Goal: Information Seeking & Learning: Check status

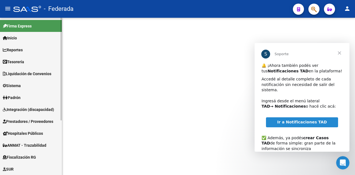
click at [26, 39] on link "Inicio" at bounding box center [31, 38] width 62 height 12
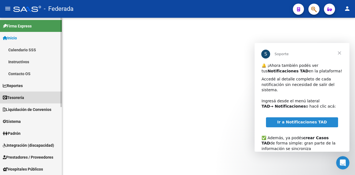
click at [39, 100] on link "Tesorería" at bounding box center [31, 98] width 62 height 12
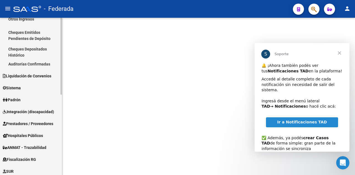
scroll to position [83, 0]
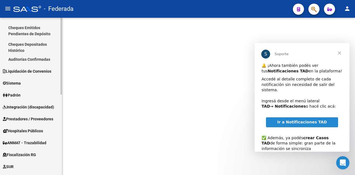
click at [41, 121] on span "Prestadores / Proveedores" at bounding box center [28, 119] width 50 height 6
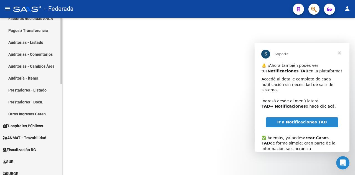
scroll to position [111, 0]
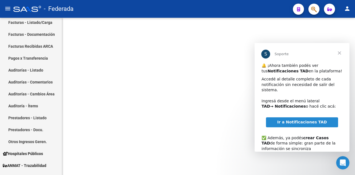
click at [96, 104] on mat-sidenav-content at bounding box center [208, 96] width 293 height 157
click at [34, 58] on link "Pagos x Transferencia" at bounding box center [31, 58] width 62 height 12
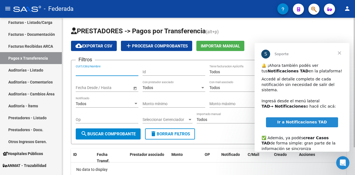
click at [98, 71] on input "CUIT/CBU/Nombre" at bounding box center [107, 72] width 63 height 5
paste input "23-22626382-9"
type input "23-22626382-9"
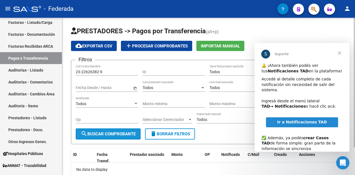
click at [121, 136] on span "search Buscar Comprobante" at bounding box center [108, 133] width 55 height 5
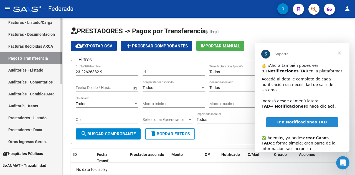
click at [0, 104] on link "Auditoría - Ítems" at bounding box center [31, 106] width 62 height 12
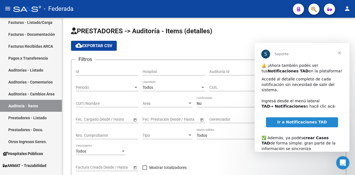
click at [339, 52] on span "Cerrar" at bounding box center [339, 53] width 20 height 20
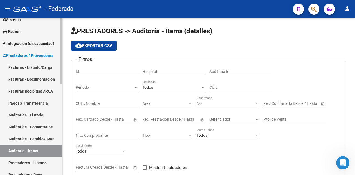
scroll to position [55, 0]
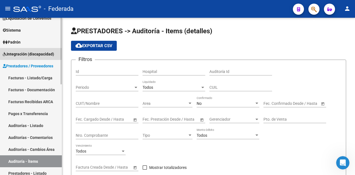
click at [36, 55] on span "Integración (discapacidad)" at bounding box center [28, 54] width 51 height 6
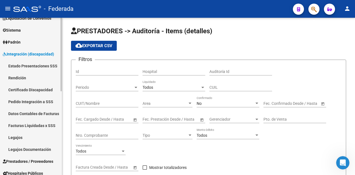
click at [35, 75] on link "Rendición" at bounding box center [31, 78] width 62 height 12
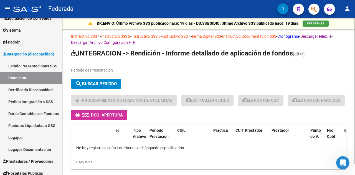
click at [97, 70] on input "Periodo de Presentación" at bounding box center [102, 70] width 63 height 5
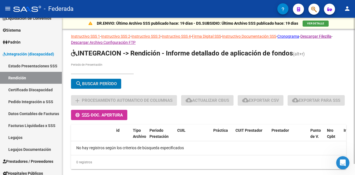
click at [114, 84] on span "search Buscar Período" at bounding box center [95, 83] width 41 height 5
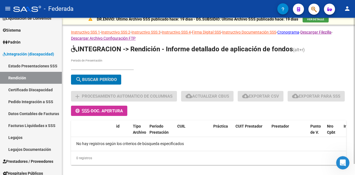
scroll to position [12, 0]
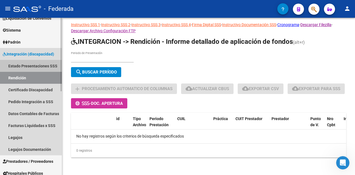
click at [37, 64] on link "Estado Presentaciones SSS" at bounding box center [31, 66] width 62 height 12
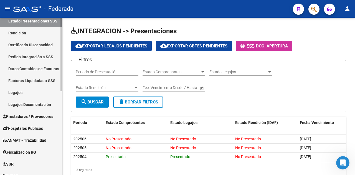
scroll to position [111, 0]
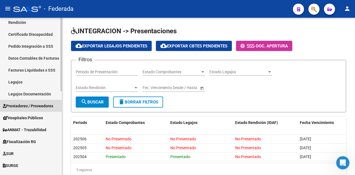
click at [38, 105] on span "Prestadores / Proveedores" at bounding box center [28, 106] width 50 height 6
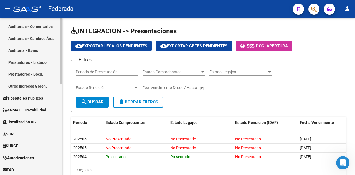
scroll to position [215, 0]
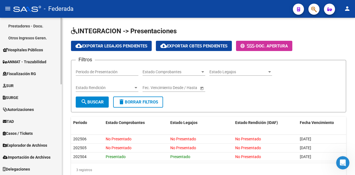
click at [26, 69] on link "Fiscalización RG" at bounding box center [31, 74] width 62 height 12
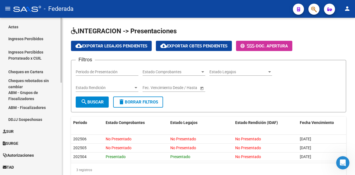
scroll to position [159, 0]
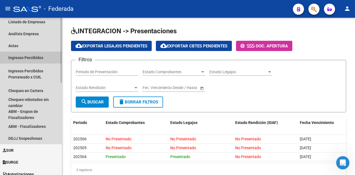
click at [37, 57] on link "Ingresos Percibidos" at bounding box center [31, 58] width 62 height 12
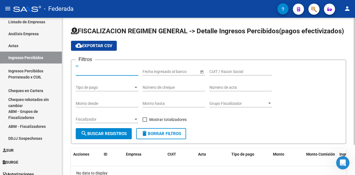
click at [103, 72] on input "ID" at bounding box center [107, 71] width 63 height 5
click at [243, 71] on input "CUIT / Razon Social" at bounding box center [240, 71] width 63 height 5
paste input "23-22626382-9"
type input "23-22626382-9"
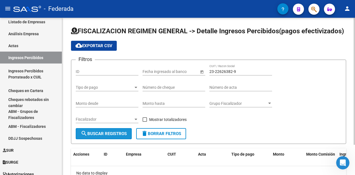
click at [108, 131] on button "search Buscar Registros" at bounding box center [104, 133] width 56 height 11
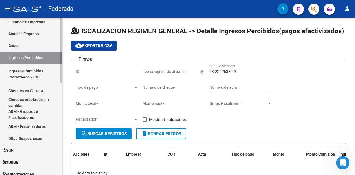
click at [33, 75] on link "Ingresos Percibidos Prorrateado x CUIL" at bounding box center [31, 73] width 62 height 21
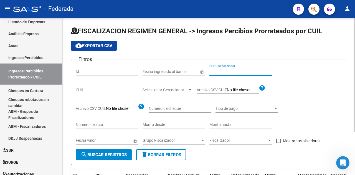
click at [238, 70] on input "CUIT / Razon Social" at bounding box center [240, 71] width 63 height 5
paste input "23-22626382-9"
type input "23-22626382-9"
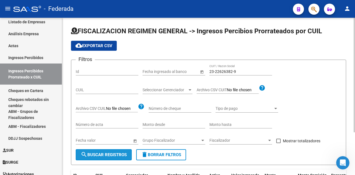
click at [92, 155] on span "search Buscar Registros" at bounding box center [104, 154] width 46 height 5
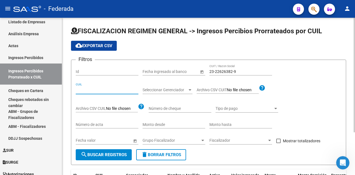
click at [103, 90] on input "CUIL" at bounding box center [107, 90] width 63 height 5
paste input "23-22626382-9"
type input "23-22626382-9"
click at [101, 152] on button "search Buscar Registros" at bounding box center [104, 154] width 56 height 11
click at [238, 69] on div "23-22626382-9 CUIT / Razon Social" at bounding box center [240, 69] width 63 height 11
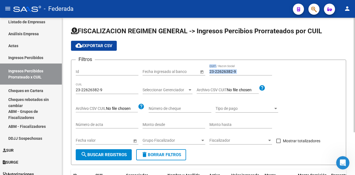
click at [238, 69] on div "23-22626382-9 CUIT / Razon Social" at bounding box center [240, 69] width 63 height 11
drag, startPoint x: 240, startPoint y: 72, endPoint x: 202, endPoint y: 70, distance: 38.6
click at [202, 70] on div "Filtros Id Fecha inicio – Fecha fin Fecha ingresado al banco 23-22626382-9 CUIT…" at bounding box center [209, 106] width 266 height 85
click at [103, 156] on span "search Buscar Registros" at bounding box center [104, 154] width 46 height 5
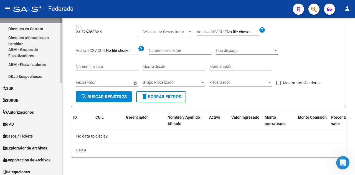
scroll to position [224, 0]
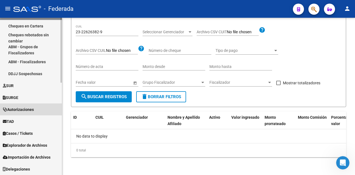
click at [30, 106] on link "Autorizaciones" at bounding box center [31, 109] width 62 height 12
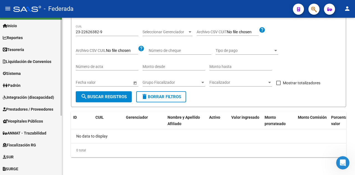
scroll to position [0, 0]
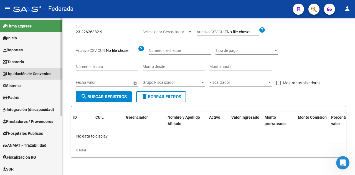
click at [34, 75] on span "Liquidación de Convenios" at bounding box center [27, 74] width 49 height 6
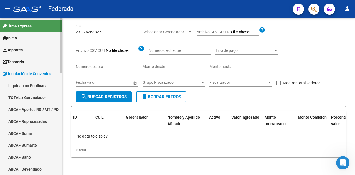
click at [39, 86] on link "Liquidación Publicada" at bounding box center [31, 86] width 62 height 12
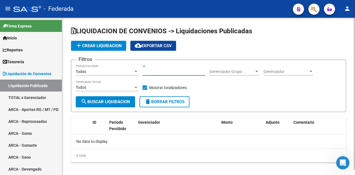
click at [170, 72] on input "Id" at bounding box center [174, 71] width 63 height 5
click at [99, 105] on button "search Buscar Liquidacion" at bounding box center [105, 101] width 59 height 11
click at [144, 90] on span at bounding box center [145, 87] width 4 height 4
click at [144, 90] on input "Mostrar totalizadores" at bounding box center [144, 90] width 0 height 0
checkbox input "false"
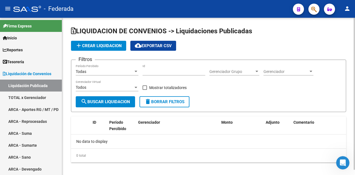
click at [105, 106] on button "search Buscar Liquidacion" at bounding box center [105, 101] width 59 height 11
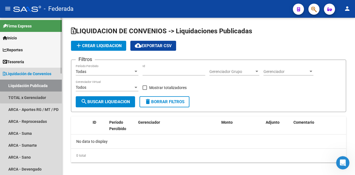
click at [44, 97] on link "TOTAL x Gerenciador" at bounding box center [31, 98] width 62 height 12
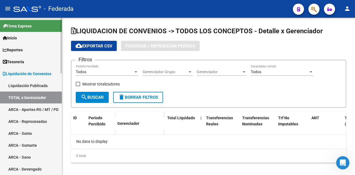
checkbox input "true"
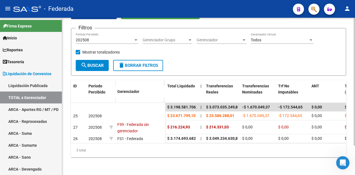
scroll to position [36, 0]
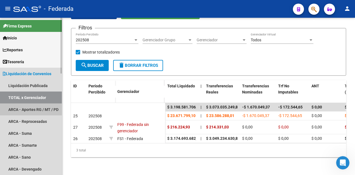
click at [28, 108] on link "ARCA - Aportes RG / MT / PD" at bounding box center [31, 109] width 62 height 12
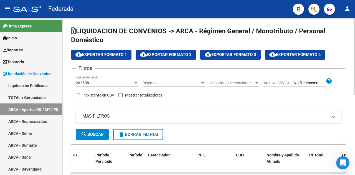
click at [138, 21] on div "LIQUIDACION DE CONVENIOS -> ARCA - Régimen General / Monotributo / Personal Dom…" at bounding box center [208, 172] width 293 height 309
click at [141, 29] on span "LIQUIDACION DE CONVENIOS -> ARCA - Régimen General / Monotributo / Personal Dom…" at bounding box center [198, 35] width 254 height 17
click at [148, 21] on div "LIQUIDACION DE CONVENIOS -> ARCA - Régimen General / Monotributo / Personal Dom…" at bounding box center [208, 172] width 293 height 309
click at [154, 22] on div "LIQUIDACION DE CONVENIOS -> ARCA - Régimen General / Monotributo / Personal Dom…" at bounding box center [208, 172] width 293 height 309
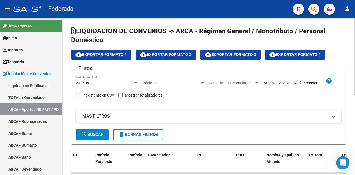
click at [171, 20] on div "LIQUIDACION DE CONVENIOS -> ARCA - Régimen General / Monotributo / Personal Dom…" at bounding box center [208, 172] width 293 height 309
click at [145, 31] on span "LIQUIDACION DE CONVENIOS -> ARCA - Régimen General / Monotributo / Personal Dom…" at bounding box center [198, 35] width 254 height 17
click at [137, 21] on div "LIQUIDACION DE CONVENIOS -> ARCA - Régimen General / Monotributo / Personal Dom…" at bounding box center [208, 172] width 293 height 309
click at [141, 21] on div "LIQUIDACION DE CONVENIOS -> ARCA - Régimen General / Monotributo / Personal Dom…" at bounding box center [208, 172] width 293 height 309
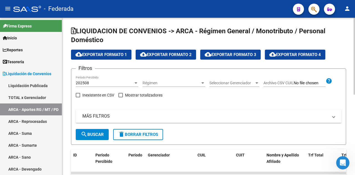
click at [154, 41] on h1 "LIQUIDACION DE CONVENIOS -> ARCA - Régimen General / Monotributo / Personal Dom…" at bounding box center [208, 36] width 275 height 19
click at [21, 36] on link "Inicio" at bounding box center [31, 38] width 62 height 12
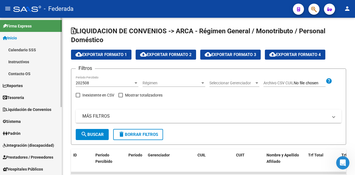
click at [27, 88] on link "Reportes" at bounding box center [31, 86] width 62 height 12
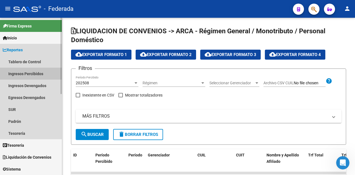
click at [42, 75] on link "Ingresos Percibidos" at bounding box center [31, 74] width 62 height 12
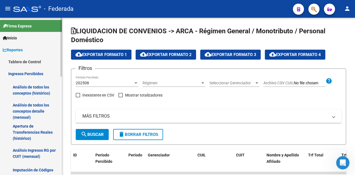
scroll to position [55, 0]
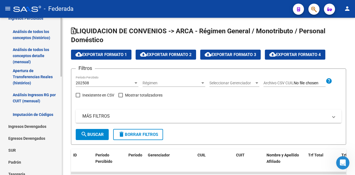
click at [45, 34] on link "Análisis de todos los conceptos (histórico)" at bounding box center [31, 34] width 62 height 21
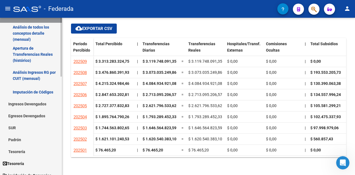
scroll to position [83, 0]
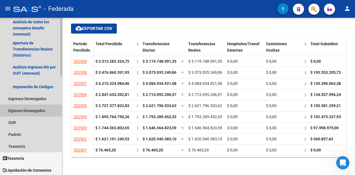
click at [41, 113] on link "Egresos Devengados" at bounding box center [31, 111] width 62 height 12
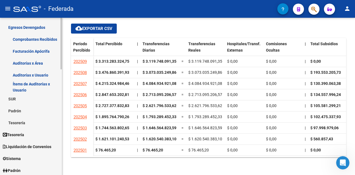
scroll to position [111, 0]
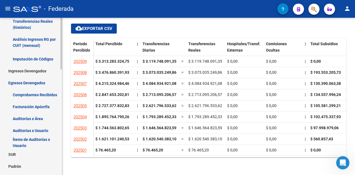
click at [38, 57] on link "Imputación de Códigos" at bounding box center [31, 59] width 62 height 12
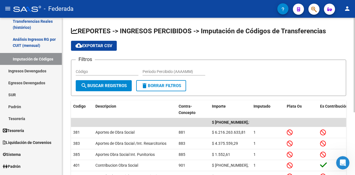
click at [96, 73] on input "Código" at bounding box center [107, 71] width 63 height 5
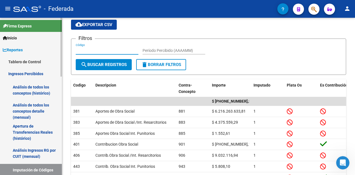
click at [29, 47] on link "Reportes" at bounding box center [31, 50] width 62 height 12
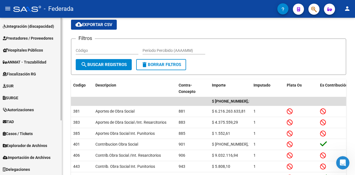
scroll to position [83, 0]
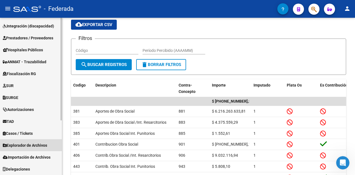
click at [38, 144] on span "Explorador de Archivos" at bounding box center [25, 145] width 44 height 6
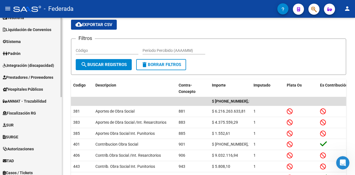
scroll to position [0, 0]
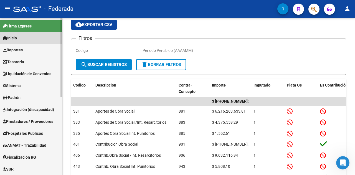
click at [31, 40] on link "Inicio" at bounding box center [31, 38] width 62 height 12
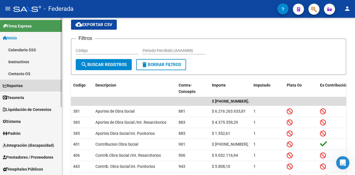
click at [31, 89] on link "Reportes" at bounding box center [31, 86] width 62 height 12
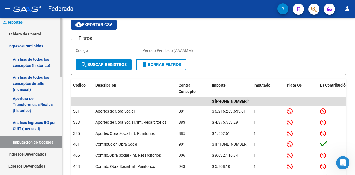
scroll to position [83, 0]
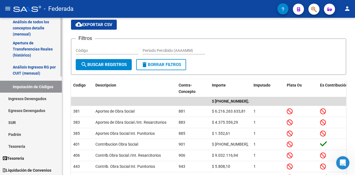
click at [42, 98] on link "Ingresos Devengados" at bounding box center [31, 99] width 62 height 12
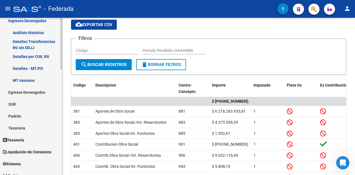
scroll to position [166, 0]
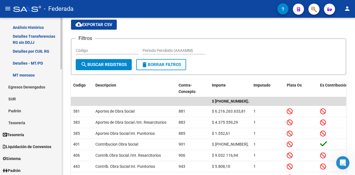
click at [35, 88] on link "Egresos Devengados" at bounding box center [31, 87] width 62 height 12
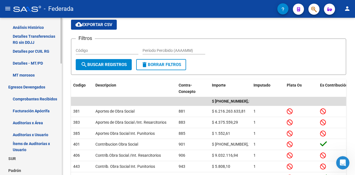
scroll to position [222, 0]
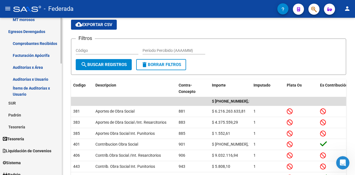
click at [32, 33] on link "Egresos Devengados" at bounding box center [31, 32] width 62 height 12
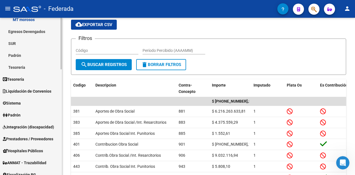
click at [29, 42] on link "SUR" at bounding box center [31, 43] width 62 height 12
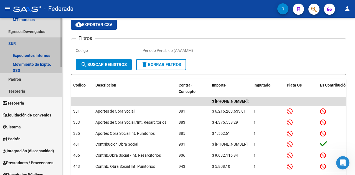
click at [34, 42] on link "SUR" at bounding box center [31, 43] width 62 height 12
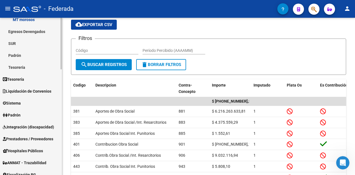
click at [33, 54] on link "Padrón" at bounding box center [31, 55] width 62 height 12
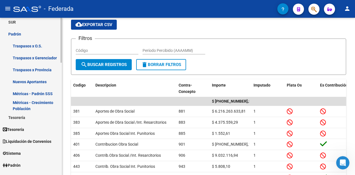
scroll to position [250, 0]
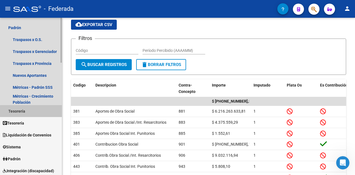
click at [37, 112] on link "Tesorería" at bounding box center [31, 111] width 62 height 12
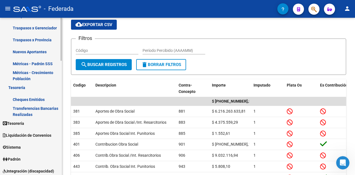
scroll to position [277, 0]
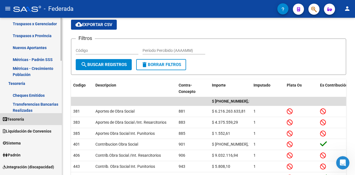
click at [35, 121] on link "Tesorería" at bounding box center [31, 119] width 62 height 12
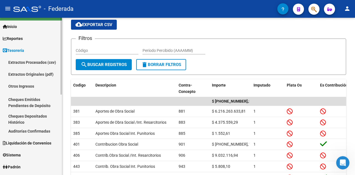
scroll to position [0, 0]
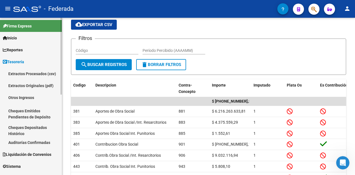
click at [48, 74] on link "Extractos Procesados (csv)" at bounding box center [31, 74] width 62 height 12
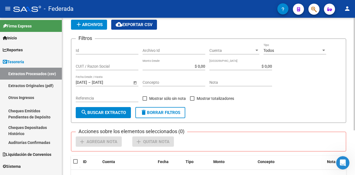
click at [102, 65] on input "CUIT / Razon Social" at bounding box center [107, 66] width 63 height 5
paste input "283679"
click at [108, 64] on div "28367 CUIT / Razon Social" at bounding box center [107, 64] width 63 height 11
click at [106, 66] on input "28367" at bounding box center [107, 66] width 63 height 5
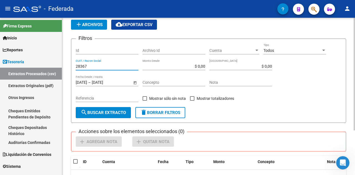
drag, startPoint x: 106, startPoint y: 66, endPoint x: 73, endPoint y: 67, distance: 33.6
click at [73, 67] on form "Filtros Id Archivo Id Cuenta Cuenta Todos Tipo 28367 CUIT / Razon Social Monto …" at bounding box center [208, 81] width 275 height 84
paste input "7-41332855-"
type input "27-41332855-7"
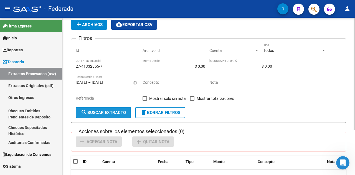
click at [108, 113] on span "search Buscar Extracto" at bounding box center [103, 112] width 45 height 5
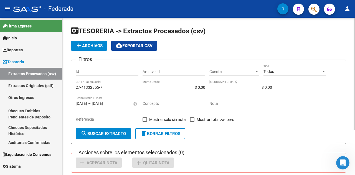
click at [195, 120] on label "Mostrar totalizadores" at bounding box center [212, 119] width 44 height 7
click at [192, 122] on input "Mostrar totalizadores" at bounding box center [192, 122] width 0 height 0
click at [195, 120] on label "Mostrar totalizadores" at bounding box center [212, 119] width 44 height 7
click at [192, 122] on input "Mostrar totalizadores" at bounding box center [192, 122] width 0 height 0
checkbox input "false"
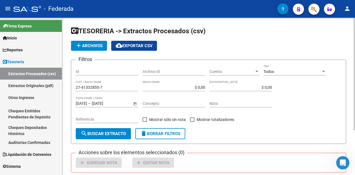
click at [123, 133] on span "search Buscar Extracto" at bounding box center [103, 133] width 45 height 5
click at [116, 70] on input "Id" at bounding box center [107, 71] width 63 height 5
click at [153, 73] on input "Archivo Id" at bounding box center [174, 71] width 63 height 5
click at [329, 120] on div "Filtros Id Archivo Id Cuenta Cuenta Todos Tipo 27-41332855-7 CUIT / Razon Socia…" at bounding box center [209, 96] width 266 height 64
click at [255, 70] on div at bounding box center [256, 71] width 5 height 4
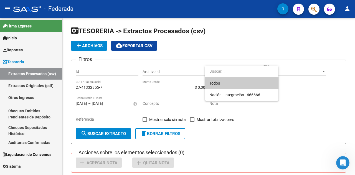
click at [299, 123] on div at bounding box center [177, 87] width 355 height 175
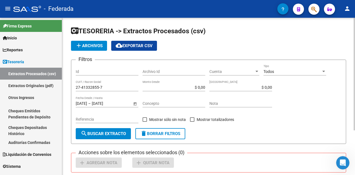
click at [242, 68] on div "Cuenta Cuenta" at bounding box center [234, 69] width 50 height 11
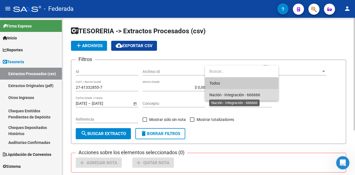
click at [242, 97] on span "Nación - Integración - 666666" at bounding box center [234, 95] width 51 height 4
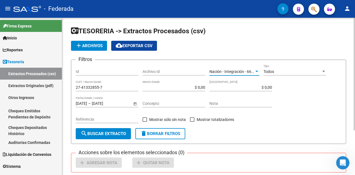
drag, startPoint x: 90, startPoint y: 137, endPoint x: 93, endPoint y: 135, distance: 3.6
click at [90, 136] on button "search Buscar Extracto" at bounding box center [103, 133] width 55 height 11
click at [242, 67] on div "Nación - Integración - 666666 Cuenta" at bounding box center [234, 69] width 50 height 11
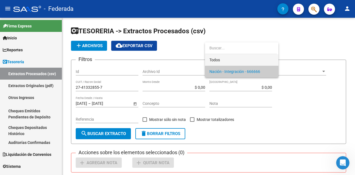
click at [243, 57] on span "Todos" at bounding box center [241, 60] width 65 height 12
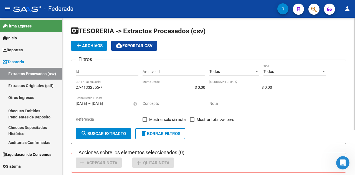
click at [314, 118] on div "Filtros Id Archivo Id Todos Cuenta Todos Tipo 27-41332855-7 CUIT / Razon Social…" at bounding box center [209, 96] width 266 height 64
click at [296, 73] on div "Todos" at bounding box center [292, 71] width 58 height 5
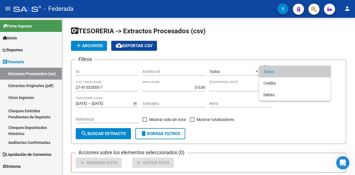
click at [294, 128] on div at bounding box center [177, 87] width 355 height 175
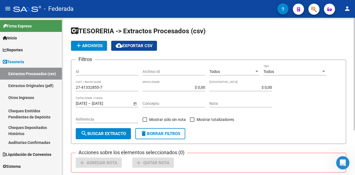
click at [134, 105] on span "Open calendar" at bounding box center [134, 103] width 13 height 13
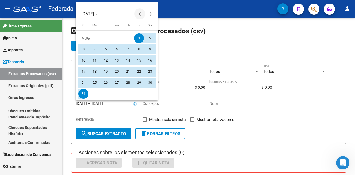
click at [140, 14] on button "Previous month" at bounding box center [139, 13] width 11 height 11
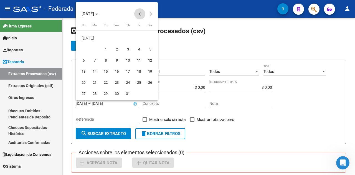
click at [138, 14] on span "Previous month" at bounding box center [139, 13] width 11 height 11
click at [87, 48] on span "1" at bounding box center [83, 49] width 10 height 10
type input "[DATE]"
click at [110, 104] on div at bounding box center [177, 87] width 355 height 175
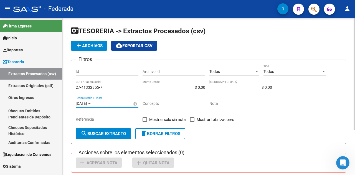
click at [108, 105] on input "text" at bounding box center [105, 103] width 27 height 5
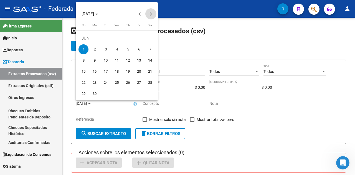
click at [149, 15] on span "Next month" at bounding box center [150, 13] width 11 height 11
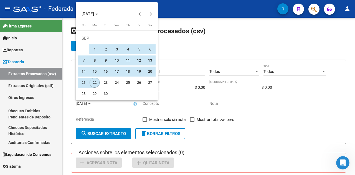
click at [98, 84] on span "22" at bounding box center [95, 83] width 10 height 10
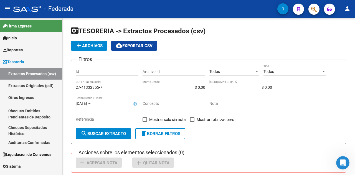
type input "[DATE]"
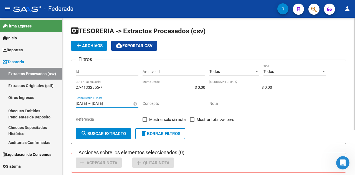
click at [161, 105] on input "Concepto" at bounding box center [174, 103] width 63 height 5
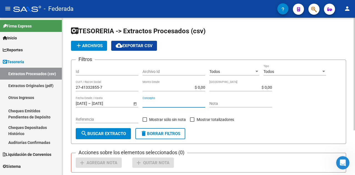
click at [109, 119] on input "Referencia" at bounding box center [107, 119] width 63 height 5
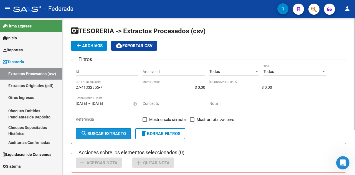
click at [104, 138] on button "search Buscar Extracto" at bounding box center [103, 133] width 55 height 11
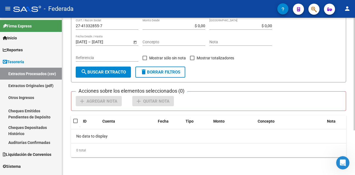
drag, startPoint x: 167, startPoint y: 145, endPoint x: 165, endPoint y: 149, distance: 4.2
click at [167, 146] on div "0 total" at bounding box center [208, 150] width 275 height 14
click at [154, 151] on div "0 total" at bounding box center [208, 150] width 275 height 14
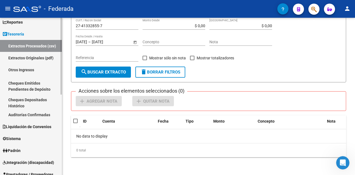
scroll to position [55, 0]
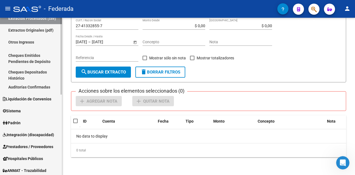
click at [32, 99] on span "Liquidación de Convenios" at bounding box center [27, 99] width 49 height 6
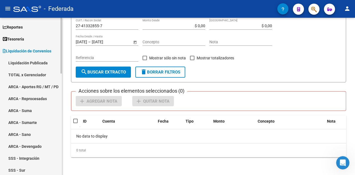
scroll to position [28, 0]
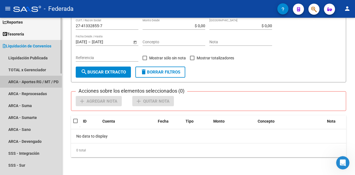
click at [41, 80] on link "ARCA - Aportes RG / MT / PD" at bounding box center [31, 82] width 62 height 12
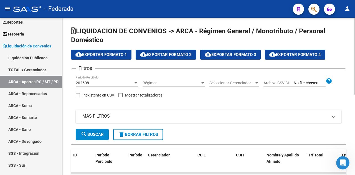
click at [115, 83] on div "202508" at bounding box center [105, 83] width 58 height 5
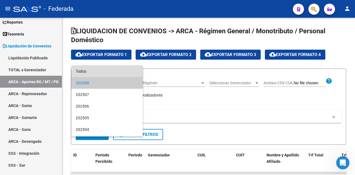
click at [116, 72] on span "Todos" at bounding box center [107, 71] width 63 height 12
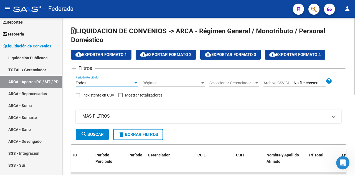
click at [253, 110] on mat-expansion-panel-header "MÁS FILTROS" at bounding box center [209, 116] width 266 height 13
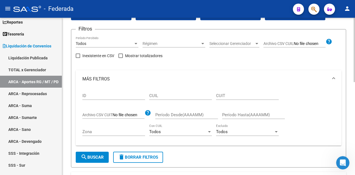
scroll to position [55, 0]
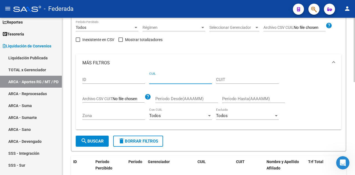
click at [171, 80] on input "CUIL" at bounding box center [180, 79] width 63 height 5
paste input "27-41332855-7"
type input "27-41332855-7"
click at [92, 139] on span "search Buscar" at bounding box center [92, 141] width 23 height 5
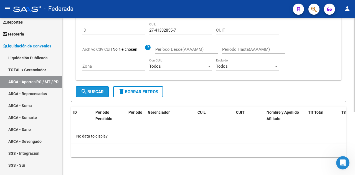
click at [95, 91] on span "search Buscar" at bounding box center [92, 91] width 23 height 5
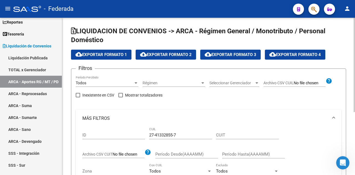
scroll to position [105, 0]
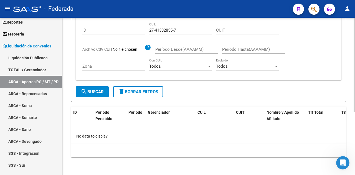
drag, startPoint x: 203, startPoint y: 132, endPoint x: 204, endPoint y: 136, distance: 4.2
click at [203, 132] on div "No data to display" at bounding box center [208, 136] width 275 height 14
click at [208, 147] on div "10 total 1" at bounding box center [208, 150] width 275 height 14
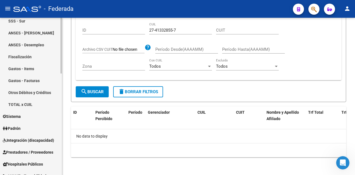
scroll to position [166, 0]
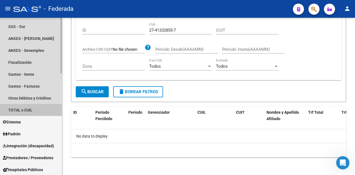
click at [44, 105] on link "TOTAL x CUIL" at bounding box center [31, 110] width 62 height 12
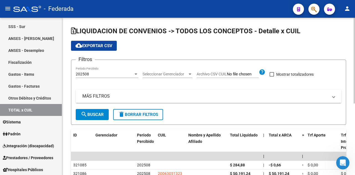
click at [149, 95] on mat-panel-title "MÁS FILTROS" at bounding box center [205, 96] width 246 height 6
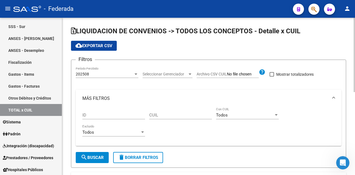
click at [183, 115] on input "CUIL" at bounding box center [180, 115] width 63 height 5
paste input "27-41332855-7"
type input "27-41332855-7"
drag, startPoint x: 103, startPoint y: 154, endPoint x: 109, endPoint y: 153, distance: 6.4
click at [102, 154] on button "search Buscar" at bounding box center [92, 157] width 33 height 11
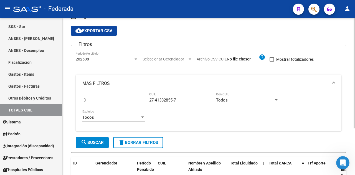
scroll to position [11, 0]
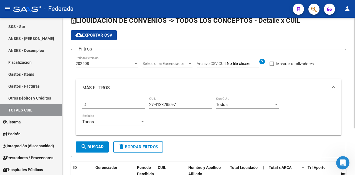
click at [105, 108] on div "ID" at bounding box center [113, 103] width 63 height 12
click at [194, 132] on div "ID 27-41332855-7 CUIL Todos Con CUIL Todos Excluido" at bounding box center [209, 116] width 266 height 39
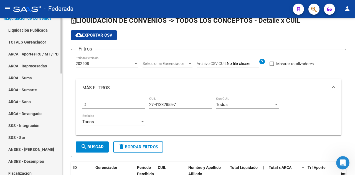
scroll to position [0, 0]
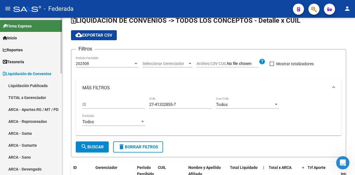
click at [35, 24] on link "Firma Express" at bounding box center [31, 26] width 62 height 12
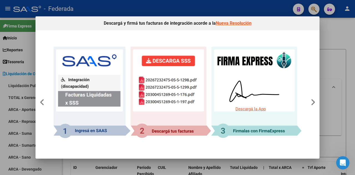
click at [330, 40] on div at bounding box center [177, 87] width 355 height 175
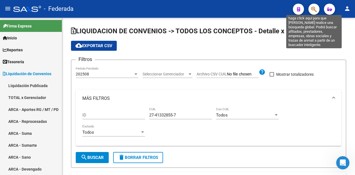
click at [313, 8] on icon "button" at bounding box center [314, 9] width 6 height 6
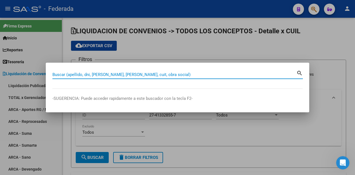
paste input "27-41332855-7"
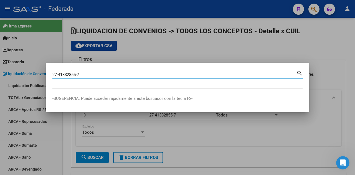
type input "27413328557"
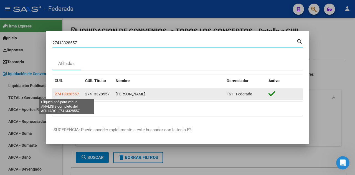
click at [72, 95] on span "27413328557" at bounding box center [67, 94] width 24 height 4
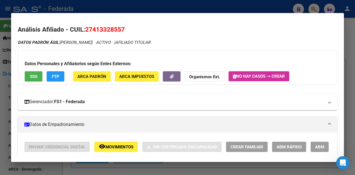
click at [133, 101] on mat-panel-title "Gerenciador: FS1 - Federada" at bounding box center [173, 101] width 299 height 7
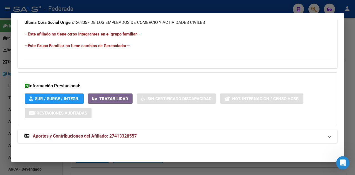
scroll to position [383, 0]
click at [162, 140] on mat-expansion-panel-header "Aportes y Contribuciones del Afiliado: 27413328557" at bounding box center [177, 135] width 319 height 13
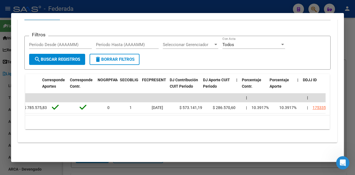
scroll to position [0, 875]
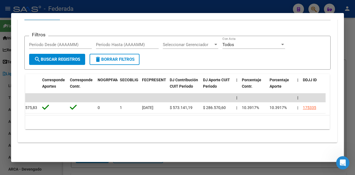
click at [0, 117] on div at bounding box center [177, 87] width 355 height 175
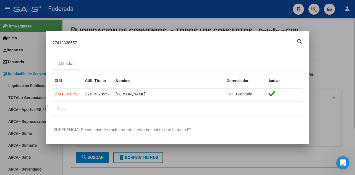
drag, startPoint x: 341, startPoint y: 40, endPoint x: 337, endPoint y: 42, distance: 4.5
click at [341, 40] on div at bounding box center [177, 87] width 355 height 175
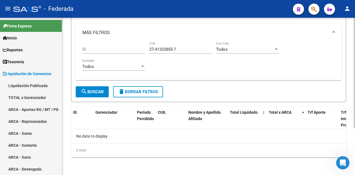
scroll to position [0, 0]
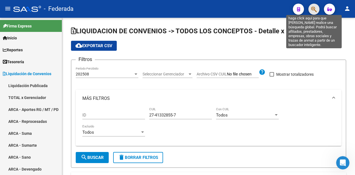
click at [315, 8] on icon "button" at bounding box center [314, 9] width 6 height 6
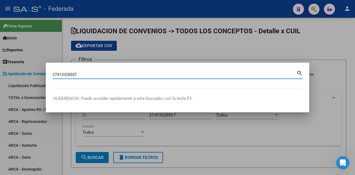
type input "27413328557"
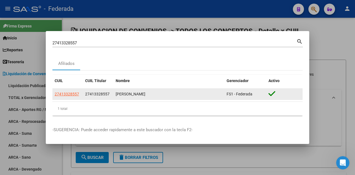
click at [166, 95] on div "[PERSON_NAME]" at bounding box center [169, 94] width 106 height 6
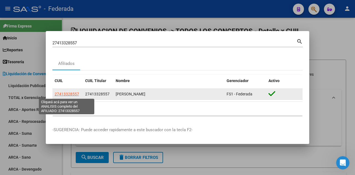
click at [74, 95] on span "27413328557" at bounding box center [67, 94] width 24 height 4
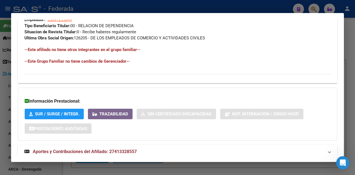
scroll to position [321, 0]
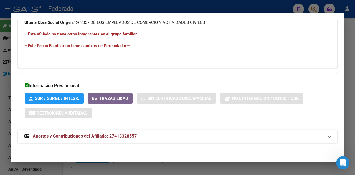
click at [103, 137] on span "Aportes y Contribuciones del Afiliado: 27413328557" at bounding box center [85, 135] width 104 height 5
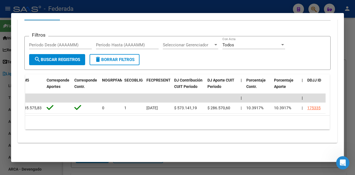
scroll to position [0, 875]
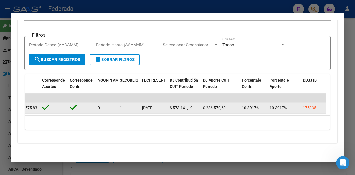
drag, startPoint x: 142, startPoint y: 103, endPoint x: 163, endPoint y: 104, distance: 21.6
click at [163, 104] on datatable-body-cell "[DATE]" at bounding box center [154, 108] width 28 height 11
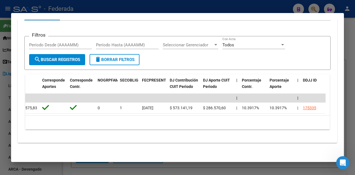
click at [177, 138] on div "cloud_download Exportar CSV Devengado RG DDJJ ARCA Transferencias ARCA Filtros …" at bounding box center [177, 63] width 319 height 150
click at [0, 128] on div at bounding box center [177, 87] width 355 height 175
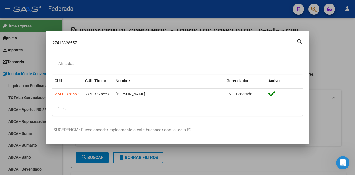
click at [328, 43] on div at bounding box center [177, 87] width 355 height 175
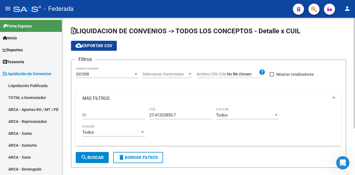
click at [334, 48] on div "cloud_download Exportar CSV" at bounding box center [208, 46] width 275 height 10
click at [320, 46] on div "cloud_download Exportar CSV" at bounding box center [208, 46] width 275 height 10
click at [306, 50] on div "cloud_download Exportar CSV" at bounding box center [208, 46] width 275 height 10
click at [319, 30] on h1 "LIQUIDACION DE CONVENIOS -> TODOS LOS CONCEPTOS - Detalle x CUIL" at bounding box center [208, 32] width 275 height 10
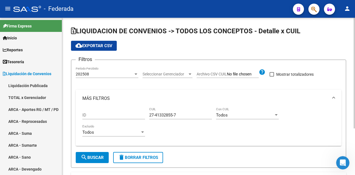
click at [319, 30] on h1 "LIQUIDACION DE CONVENIOS -> TODOS LOS CONCEPTOS - Detalle x CUIL" at bounding box center [208, 32] width 275 height 10
click at [318, 47] on div "cloud_download Exportar CSV" at bounding box center [208, 46] width 275 height 10
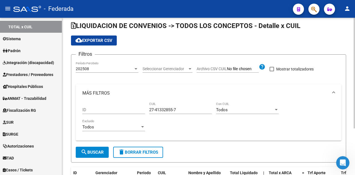
scroll to position [0, 0]
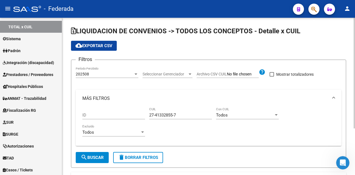
click at [245, 39] on app-list-header "LIQUIDACION DE CONVENIOS -> TODOS LOS CONCEPTOS - Detalle x CUIL cloud_download…" at bounding box center [208, 97] width 275 height 141
click at [237, 46] on div "cloud_download Exportar CSV" at bounding box center [208, 46] width 275 height 10
click at [231, 38] on app-list-header "LIQUIDACION DE CONVENIOS -> TODOS LOS CONCEPTOS - Detalle x CUIL cloud_download…" at bounding box center [208, 97] width 275 height 141
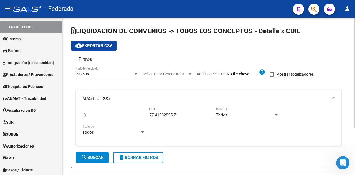
click at [217, 47] on div "cloud_download Exportar CSV" at bounding box center [208, 46] width 275 height 10
drag, startPoint x: 303, startPoint y: 35, endPoint x: 305, endPoint y: 33, distance: 2.9
click at [303, 35] on h1 "LIQUIDACION DE CONVENIOS -> TODOS LOS CONCEPTOS - Detalle x CUIL" at bounding box center [208, 32] width 275 height 10
click at [305, 32] on h1 "LIQUIDACION DE CONVENIOS -> TODOS LOS CONCEPTOS - Detalle x CUIL" at bounding box center [208, 32] width 275 height 10
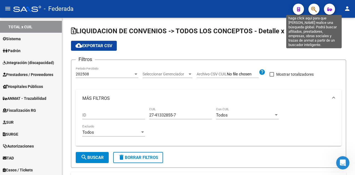
click at [315, 8] on icon "button" at bounding box center [314, 9] width 6 height 6
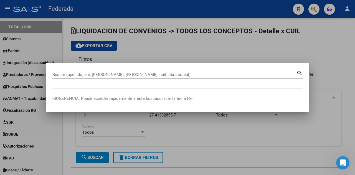
click at [298, 49] on div at bounding box center [177, 87] width 355 height 175
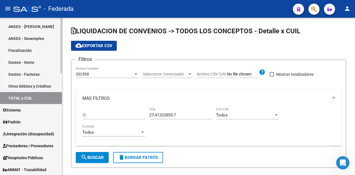
scroll to position [166, 0]
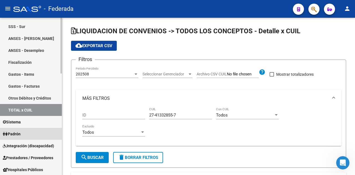
click at [20, 134] on span "Padrón" at bounding box center [12, 134] width 18 height 6
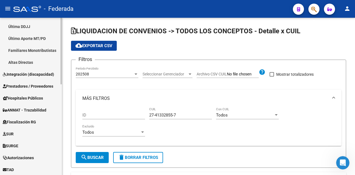
click at [33, 75] on span "Integración (discapacidad)" at bounding box center [28, 74] width 51 height 6
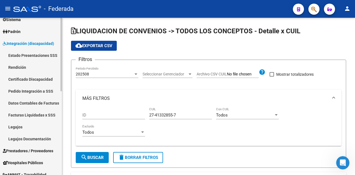
scroll to position [55, 0]
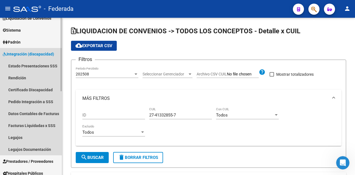
click at [43, 53] on span "Integración (discapacidad)" at bounding box center [28, 54] width 51 height 6
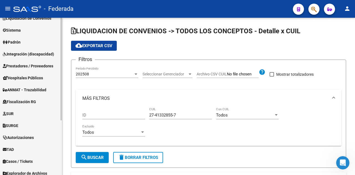
click at [36, 100] on span "Fiscalización RG" at bounding box center [19, 102] width 33 height 6
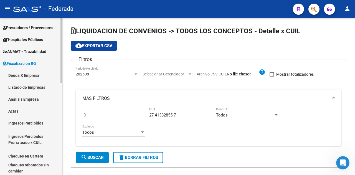
scroll to position [111, 0]
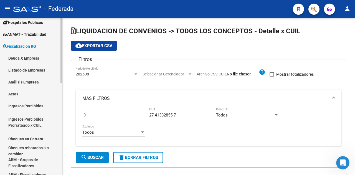
click at [39, 44] on link "Fiscalización RG" at bounding box center [31, 46] width 62 height 12
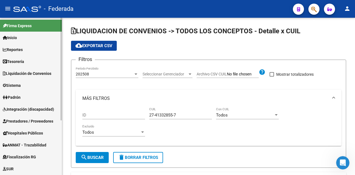
scroll to position [0, 0]
click at [24, 38] on link "Inicio" at bounding box center [31, 38] width 62 height 12
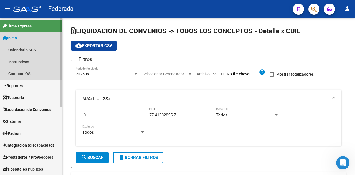
click at [27, 38] on link "Inicio" at bounding box center [31, 38] width 62 height 12
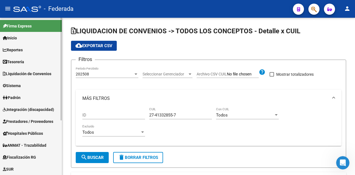
click at [31, 99] on link "Padrón" at bounding box center [31, 98] width 62 height 12
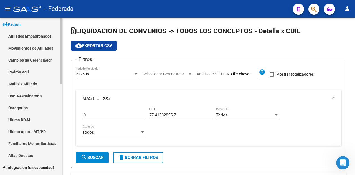
scroll to position [83, 0]
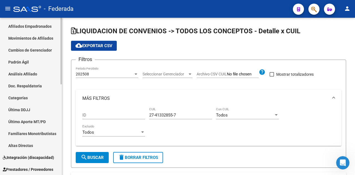
click at [40, 71] on link "Análisis Afiliado" at bounding box center [31, 74] width 62 height 12
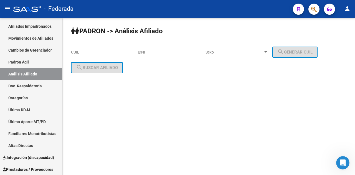
click at [108, 50] on input "CUIL" at bounding box center [102, 52] width 63 height 5
paste input "20-38599236-0"
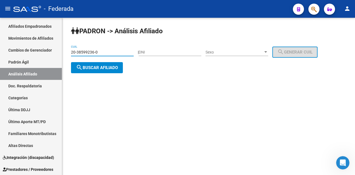
click at [115, 67] on span "search Buscar afiliado" at bounding box center [97, 67] width 42 height 5
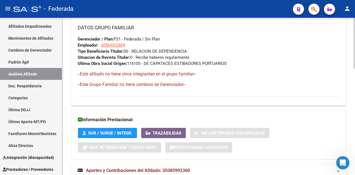
scroll to position [326, 0]
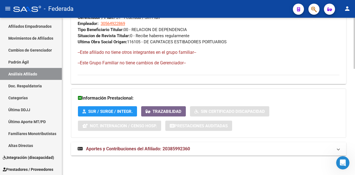
click at [160, 148] on span "Aportes y Contribuciones del Afiliado: 20385992360" at bounding box center [138, 148] width 104 height 5
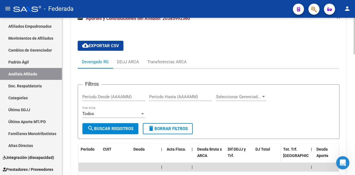
scroll to position [492, 0]
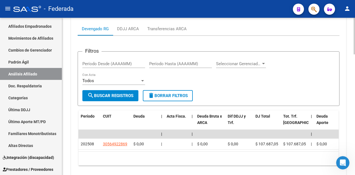
click at [297, 83] on div "Filtros Período Desde (AAAAMM) Período Hasta (AAAAMM) Seleccionar Gerenciador S…" at bounding box center [208, 73] width 252 height 34
click at [242, 101] on form "Filtros Período Desde (AAAAMM) Período Hasta (AAAAMM) Seleccionar Gerenciador S…" at bounding box center [209, 78] width 262 height 55
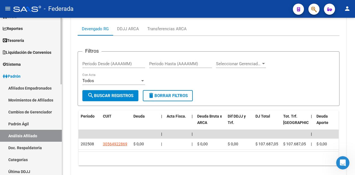
scroll to position [55, 0]
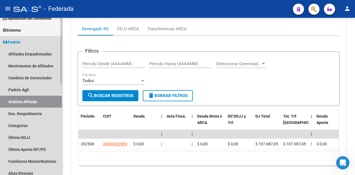
click at [30, 102] on link "Análisis Afiliado" at bounding box center [31, 102] width 62 height 12
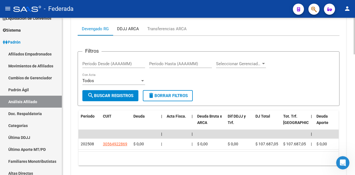
drag, startPoint x: 125, startPoint y: 26, endPoint x: 162, endPoint y: 29, distance: 37.5
click at [125, 26] on div "DDJJ ARCA" at bounding box center [128, 29] width 22 height 6
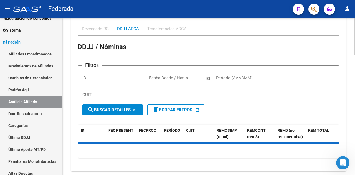
scroll to position [492, 0]
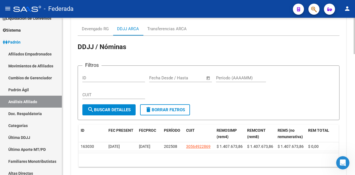
drag, startPoint x: 163, startPoint y: 21, endPoint x: 167, endPoint y: 32, distance: 11.1
click at [163, 21] on div "cloud_download Exportar CSV Devengado RG DDJJ ARCA Transferencias ARCA DDJJ / N…" at bounding box center [209, 87] width 262 height 168
click at [167, 32] on div "Transferencias ARCA" at bounding box center [166, 29] width 39 height 6
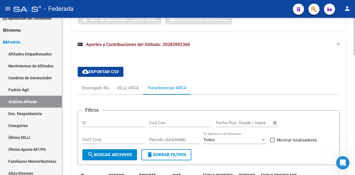
scroll to position [418, 0]
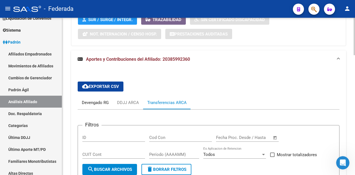
click at [98, 107] on div "Devengado RG" at bounding box center [95, 102] width 35 height 13
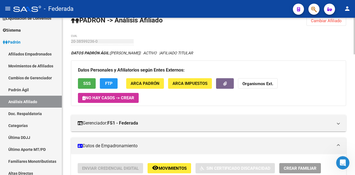
scroll to position [0, 0]
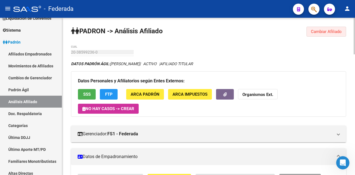
click at [321, 30] on span "Cambiar Afiliado" at bounding box center [326, 31] width 31 height 5
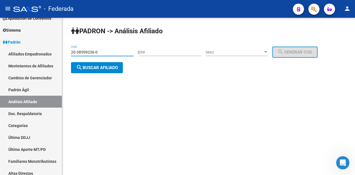
click at [122, 53] on input "20-38599236-0" at bounding box center [102, 52] width 63 height 5
paste input "3-22626382-9"
type input "23-22626382-9"
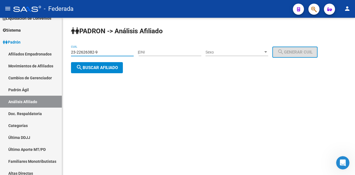
click at [111, 67] on span "search Buscar afiliado" at bounding box center [97, 67] width 42 height 5
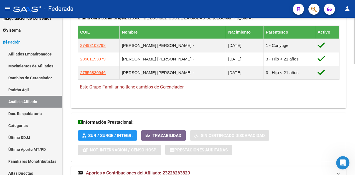
scroll to position [374, 0]
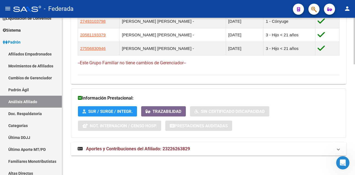
click at [160, 150] on span "Aportes y Contribuciones del Afiliado: 23226263829" at bounding box center [138, 148] width 104 height 5
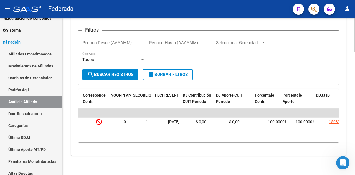
scroll to position [0, 916]
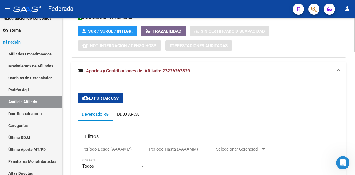
click at [131, 111] on div "DDJJ ARCA" at bounding box center [128, 114] width 22 height 6
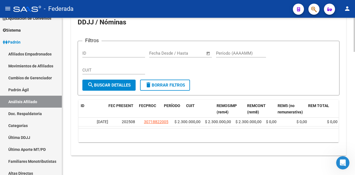
scroll to position [0, 0]
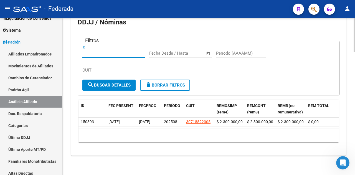
click at [117, 52] on input "ID" at bounding box center [113, 53] width 63 height 5
paste input "1"
click at [117, 53] on input "ID" at bounding box center [113, 53] width 63 height 5
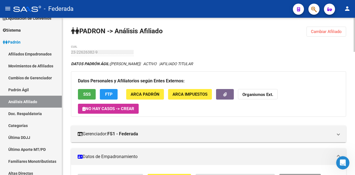
type input "1"
click at [337, 30] on span "Cambiar Afiliado" at bounding box center [326, 31] width 31 height 5
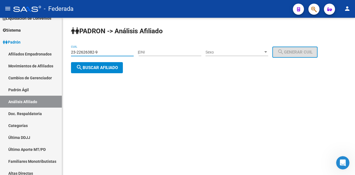
click at [115, 53] on input "23-22626382-9" at bounding box center [102, 52] width 63 height 5
paste input "0-20752371-3"
type input "20-20752371-3"
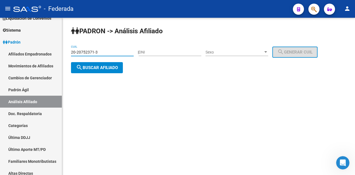
click at [106, 67] on span "search Buscar afiliado" at bounding box center [97, 67] width 42 height 5
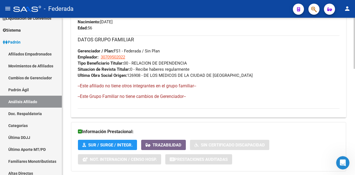
scroll to position [326, 0]
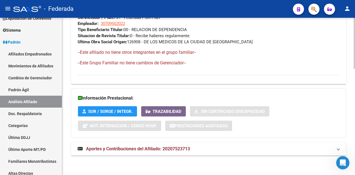
click at [154, 148] on span "Aportes y Contribuciones del Afiliado: 20207523713" at bounding box center [138, 148] width 104 height 5
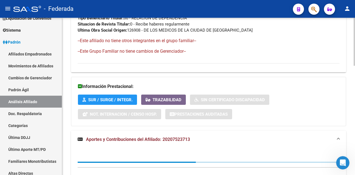
scroll to position [359, 0]
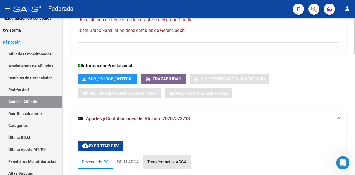
click at [177, 161] on div "Transferencias ARCA" at bounding box center [166, 162] width 39 height 6
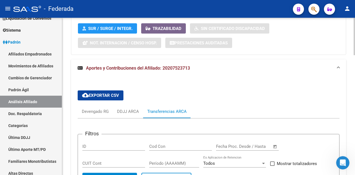
scroll to position [390, 0]
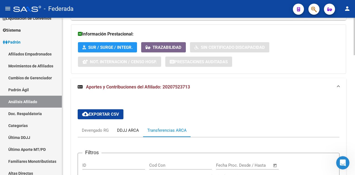
click at [129, 130] on div "DDJJ ARCA" at bounding box center [128, 130] width 22 height 6
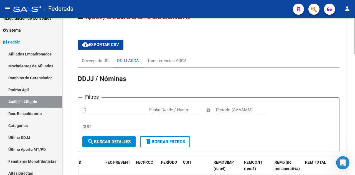
scroll to position [447, 0]
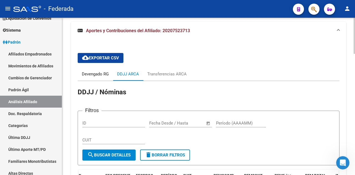
click at [98, 73] on div "Devengado RG" at bounding box center [95, 74] width 27 height 6
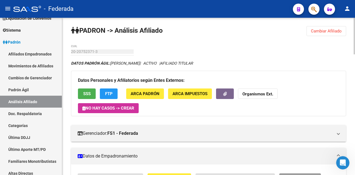
scroll to position [0, 0]
